Goal: Task Accomplishment & Management: Manage account settings

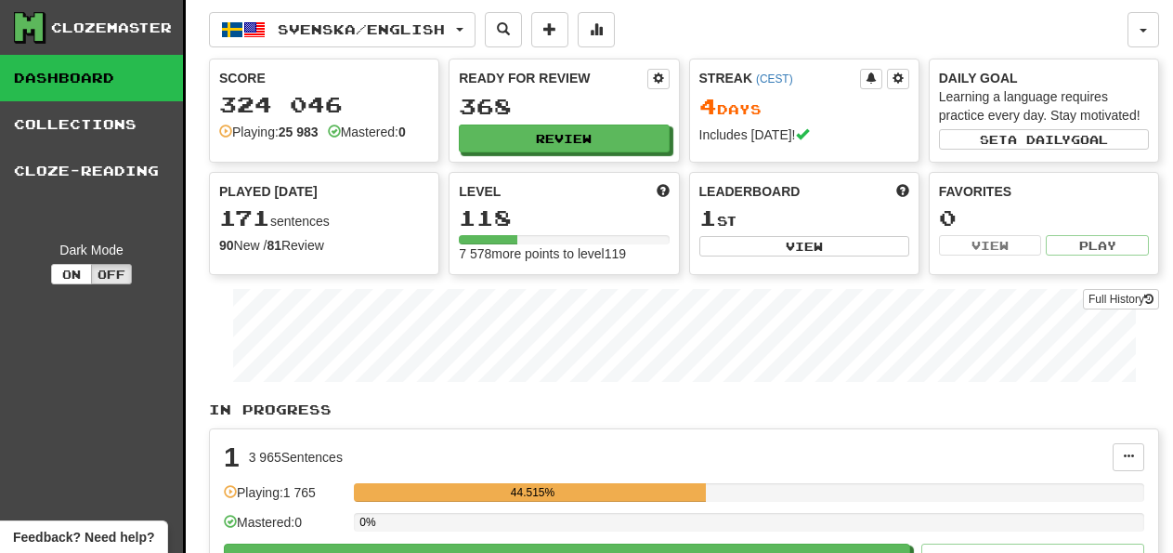
click at [305, 22] on span "Svenska / English" at bounding box center [361, 29] width 167 height 16
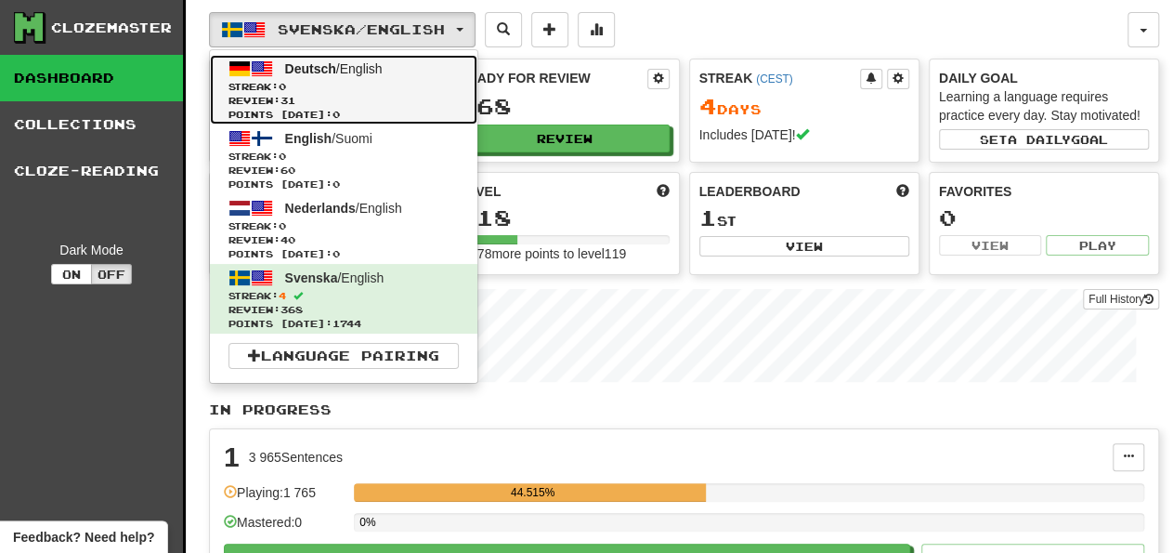
click at [318, 90] on span "Streak: 0" at bounding box center [343, 87] width 230 height 14
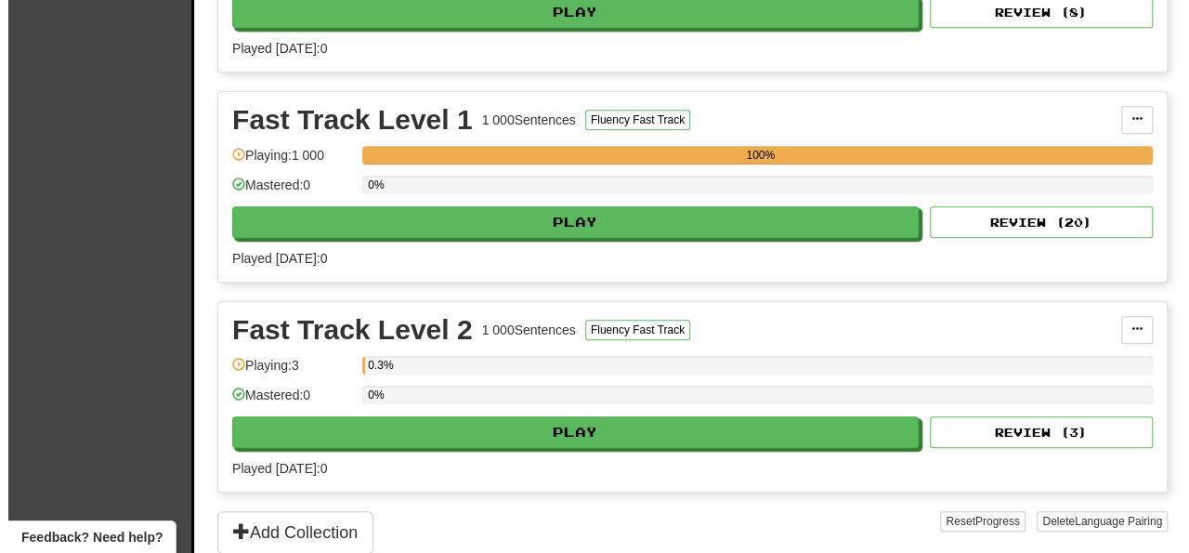
scroll to position [580, 0]
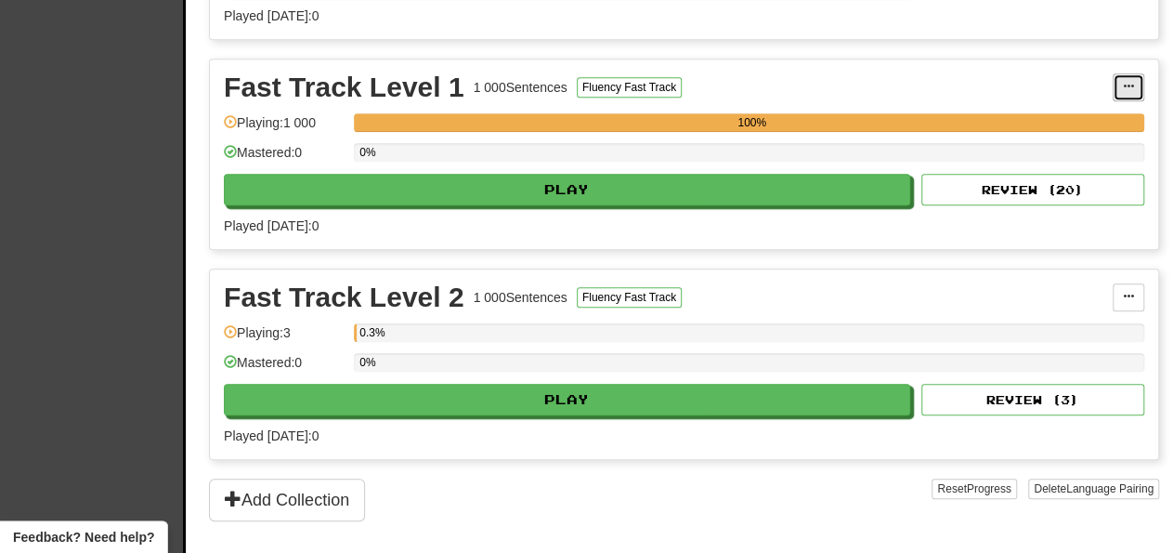
click at [1131, 81] on span at bounding box center [1128, 86] width 11 height 11
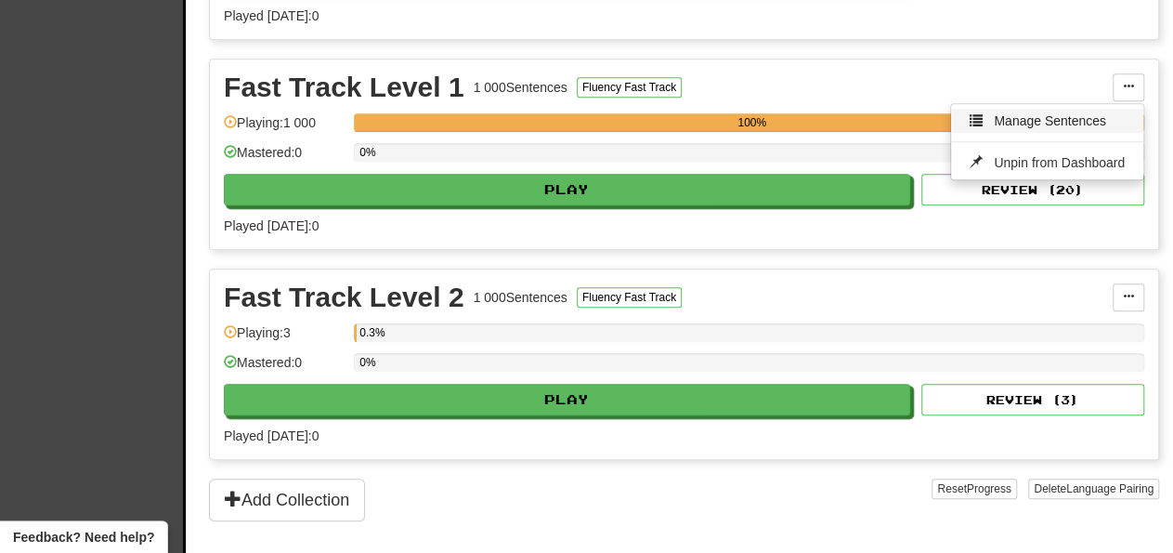
click at [1062, 113] on span "Manage Sentences" at bounding box center [1050, 120] width 112 height 15
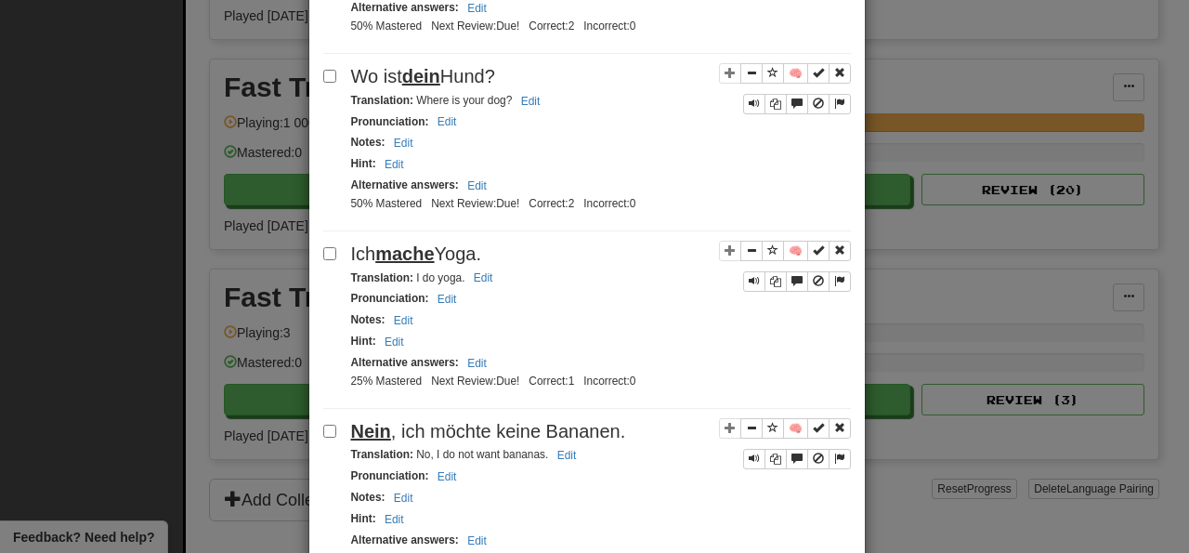
scroll to position [3418, 0]
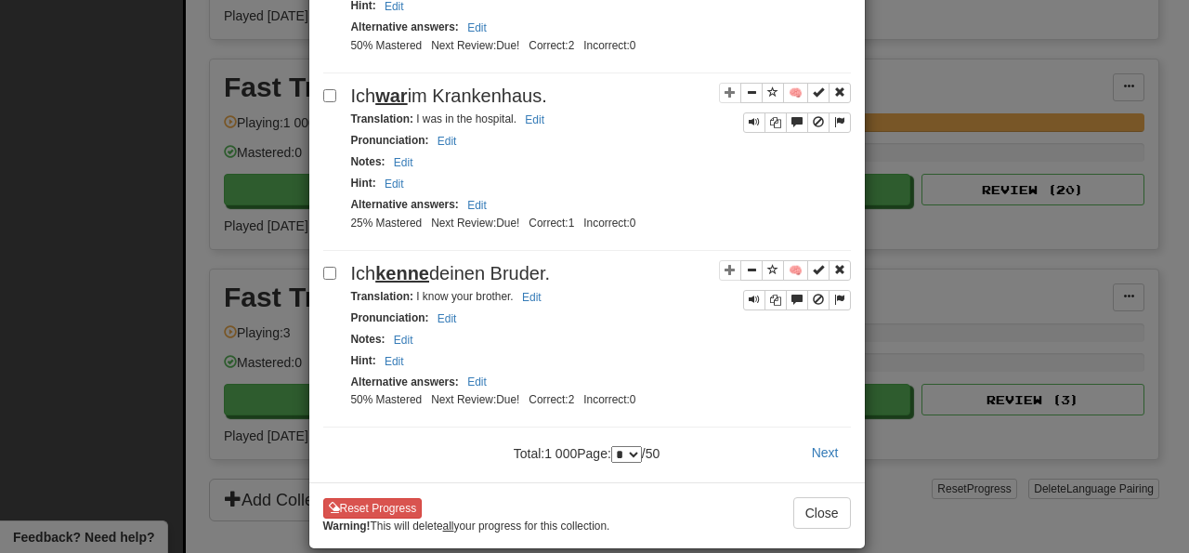
click at [367, 482] on div "Reset Progress Warning! This will delete all your progress for this collection.…" at bounding box center [586, 514] width 555 height 65
click at [373, 498] on button "Reset Progress" at bounding box center [372, 508] width 99 height 20
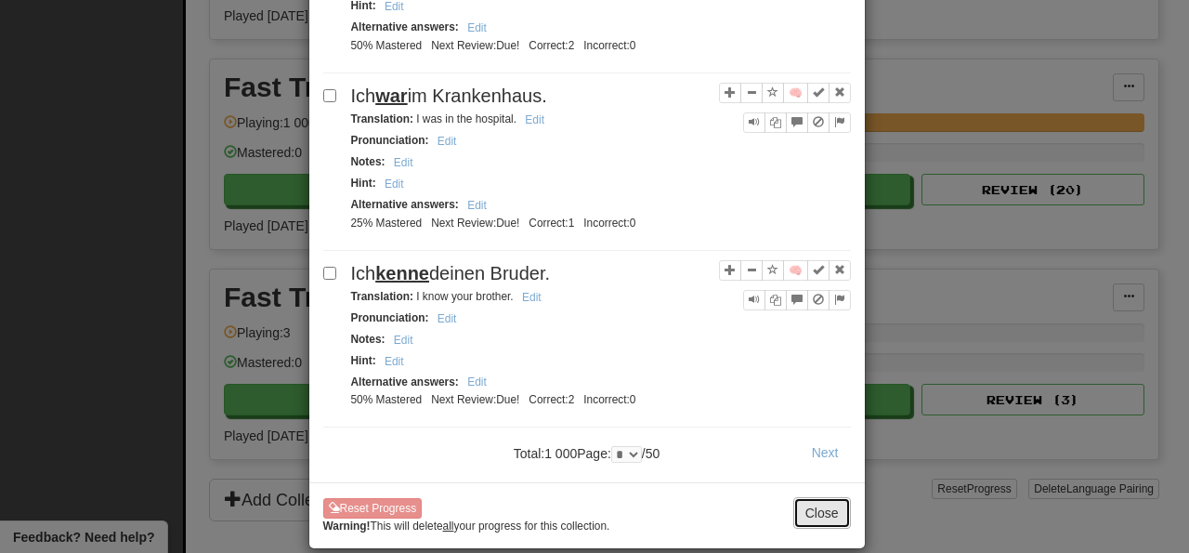
click at [796, 500] on button "Close" at bounding box center [822, 513] width 58 height 32
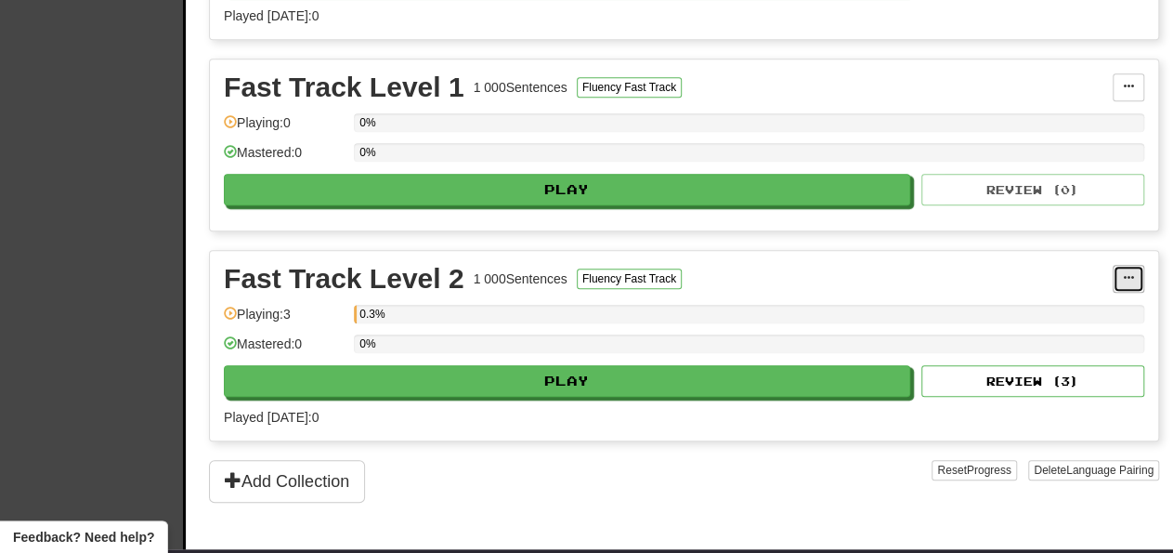
click at [1125, 272] on span at bounding box center [1128, 277] width 11 height 11
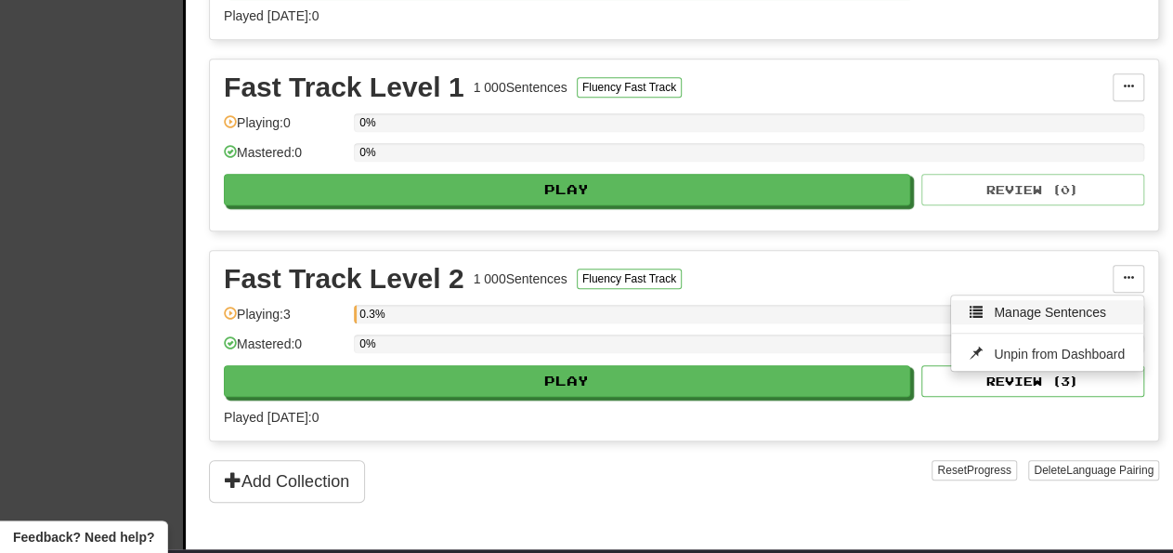
click at [1040, 305] on span "Manage Sentences" at bounding box center [1050, 312] width 112 height 15
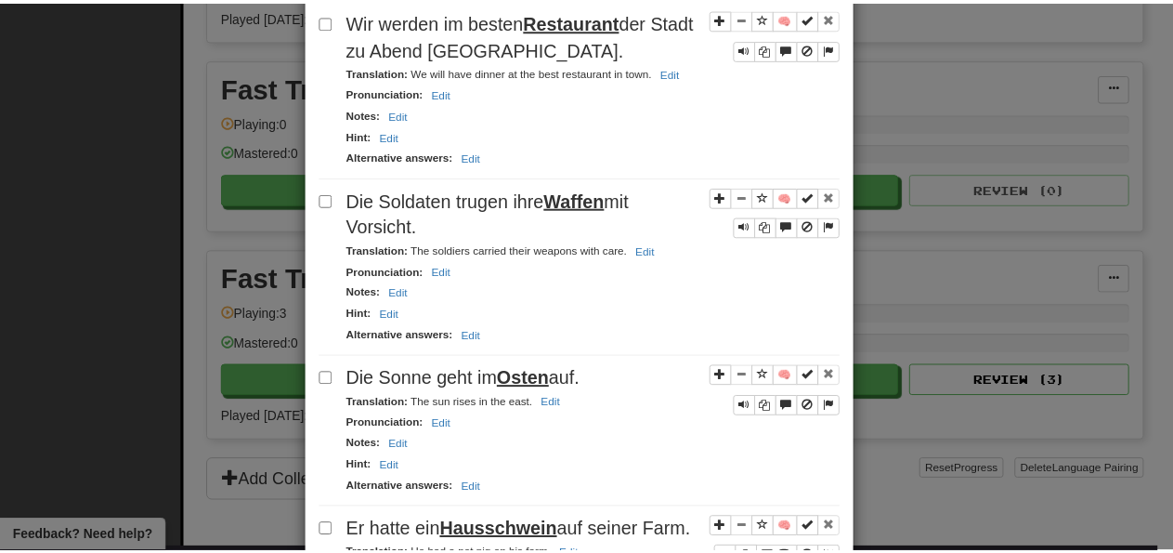
scroll to position [3208, 0]
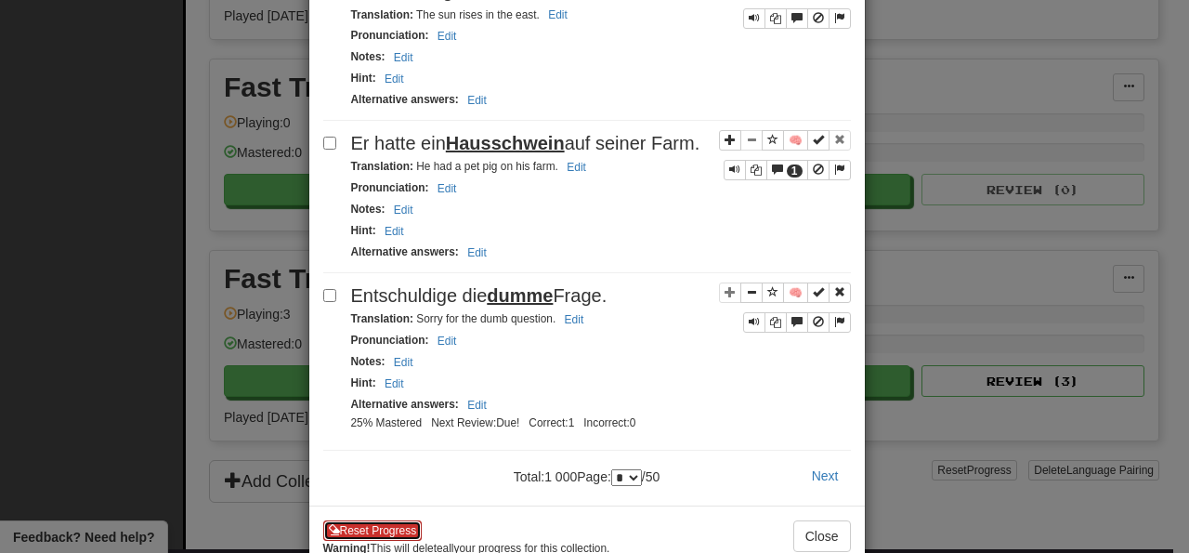
click at [377, 520] on button "Reset Progress" at bounding box center [372, 530] width 99 height 20
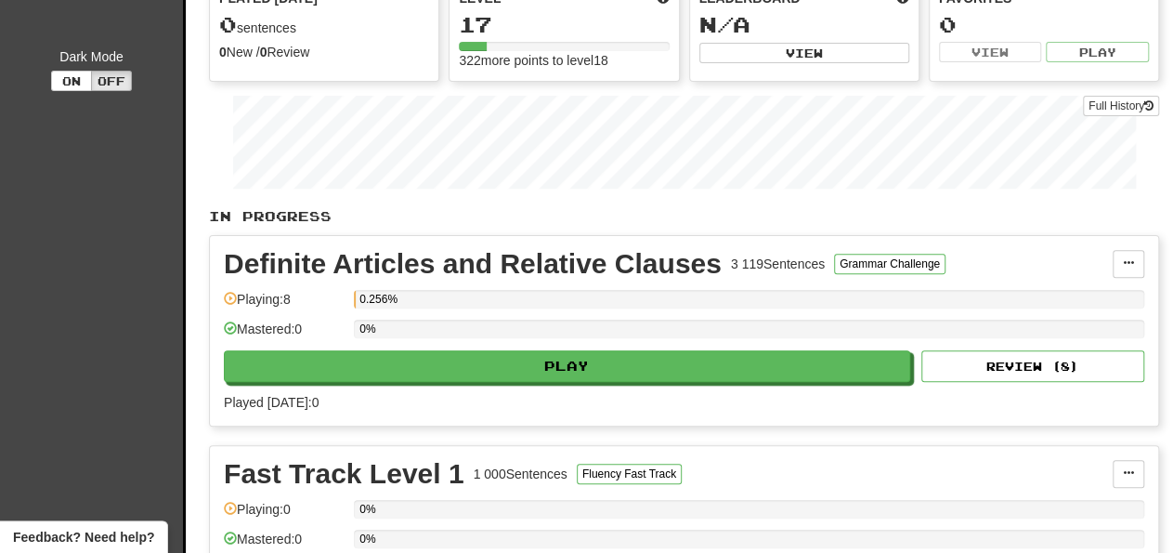
scroll to position [0, 0]
